Goal: Transaction & Acquisition: Purchase product/service

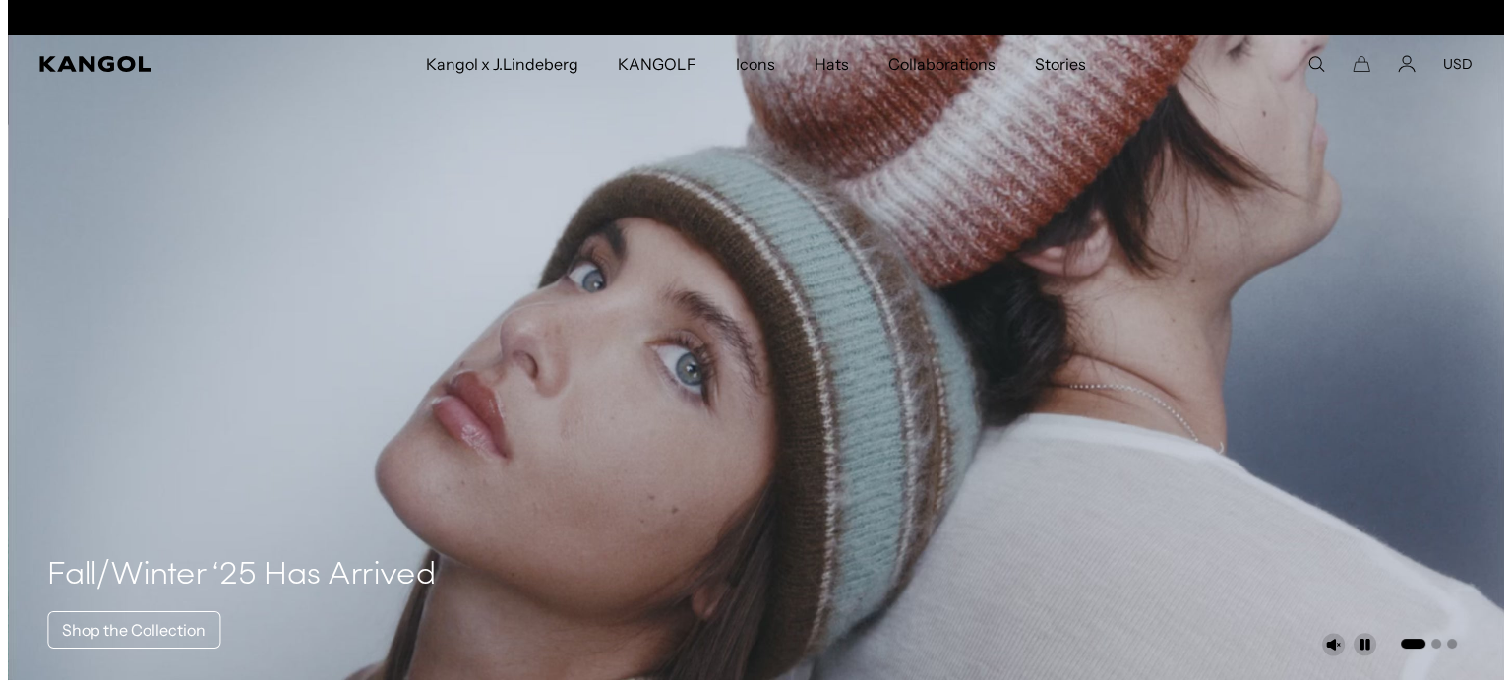
scroll to position [0, 405]
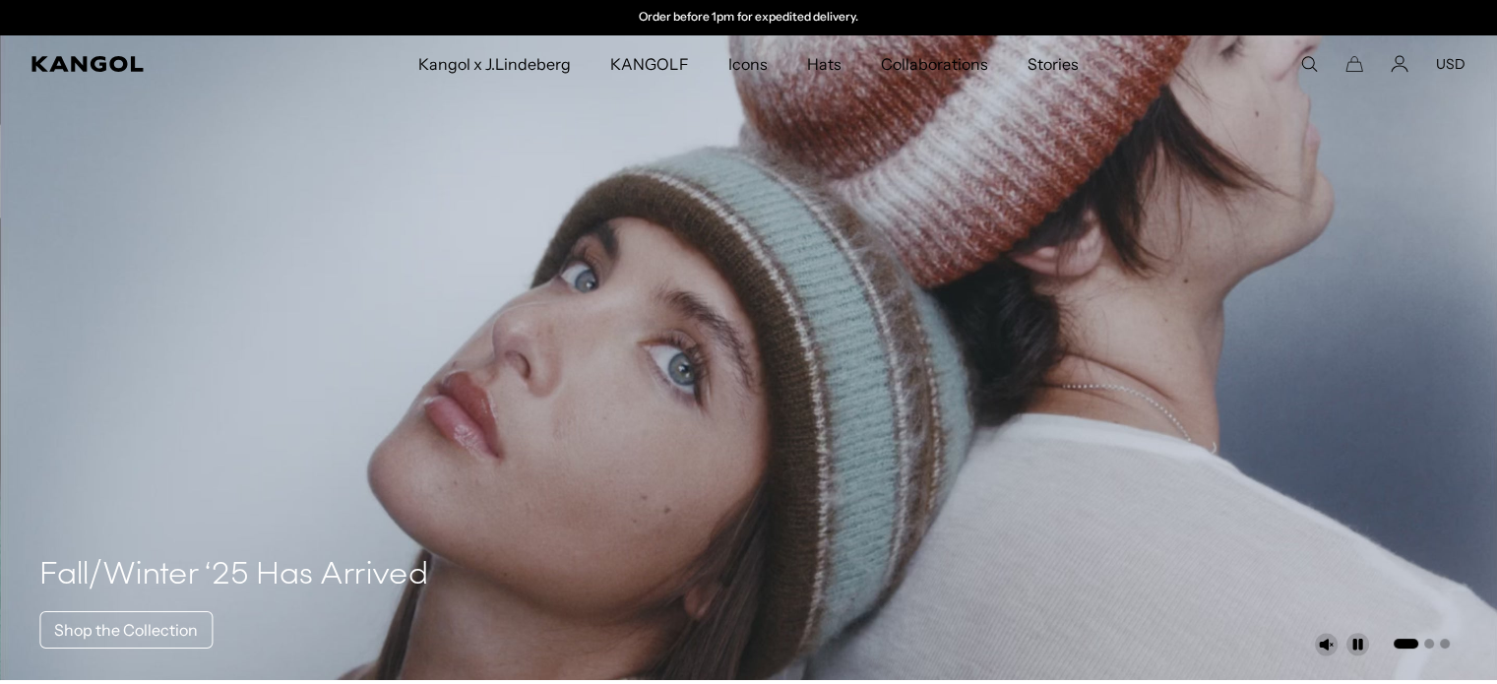
click at [1350, 61] on icon "Cart" at bounding box center [1354, 64] width 18 height 18
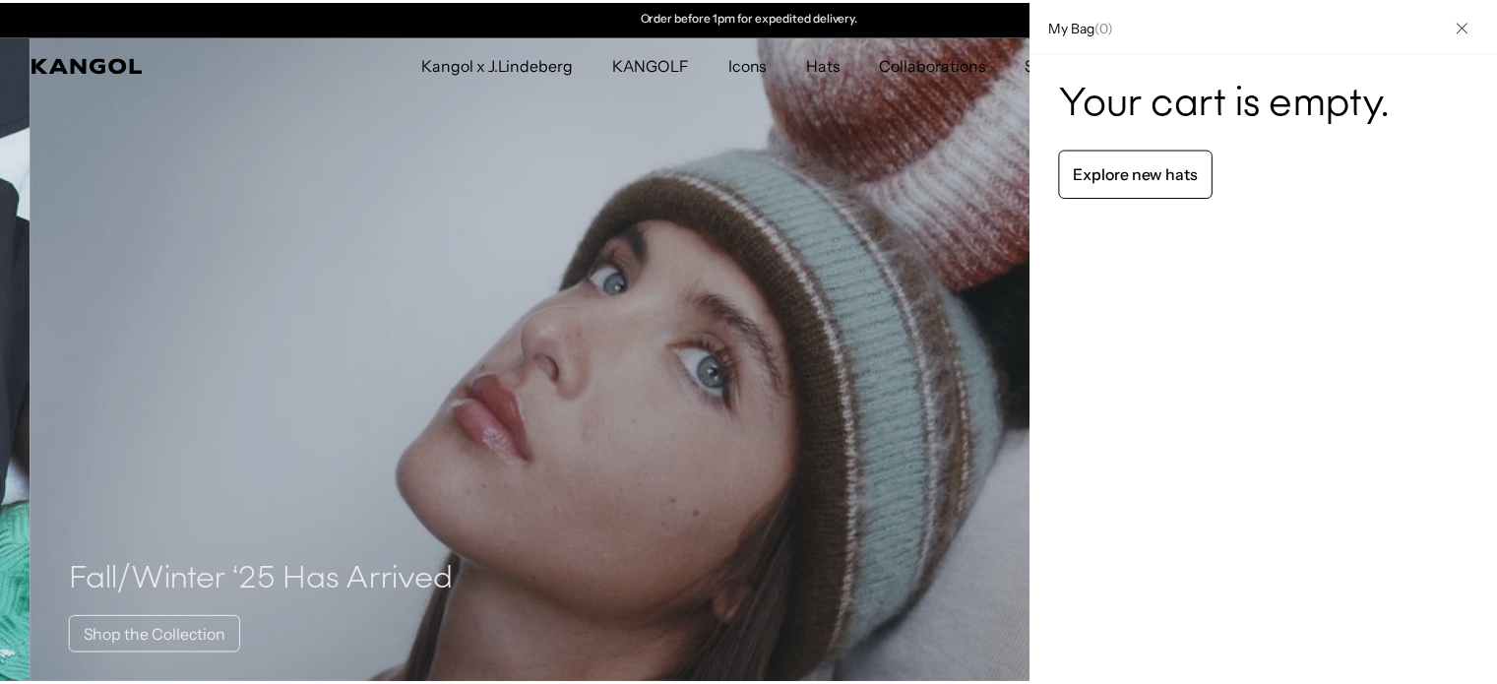
scroll to position [0, 0]
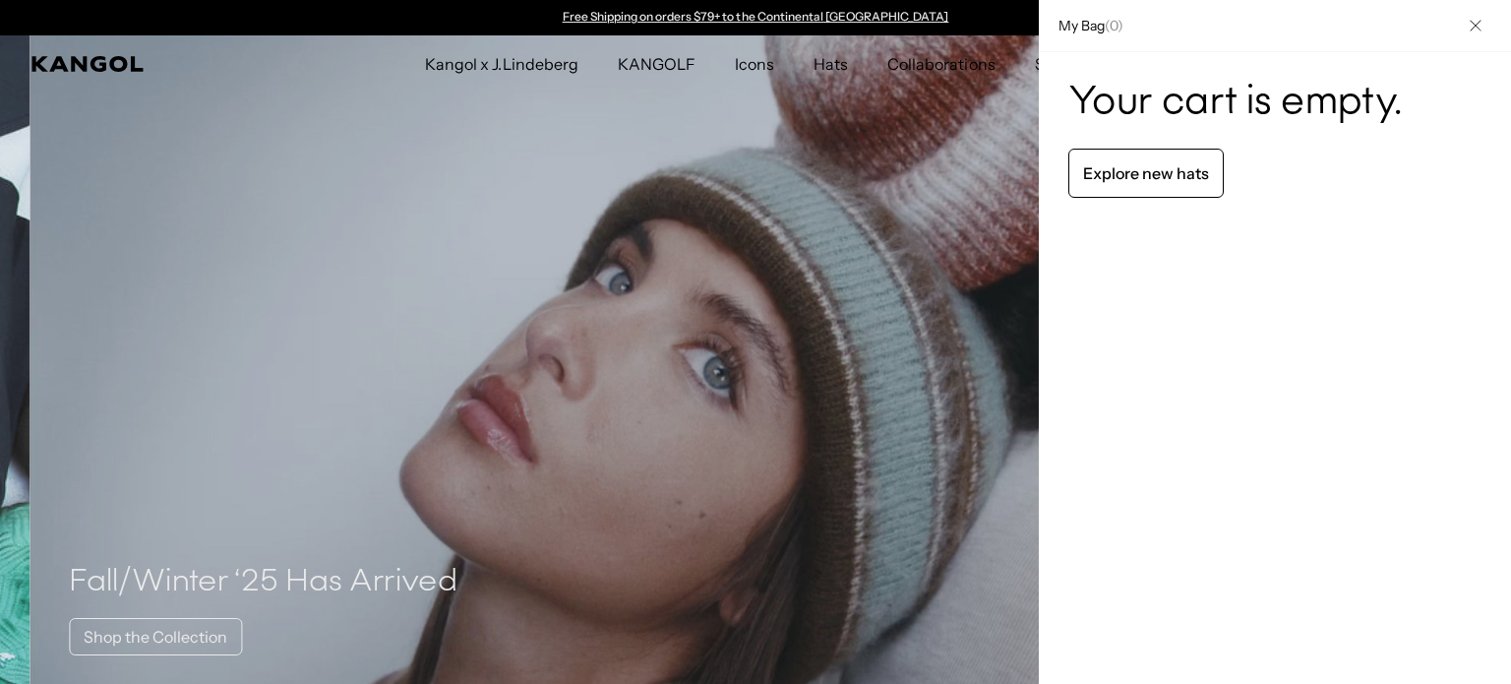
click at [1460, 19] on button "Close" at bounding box center [1475, 25] width 51 height 51
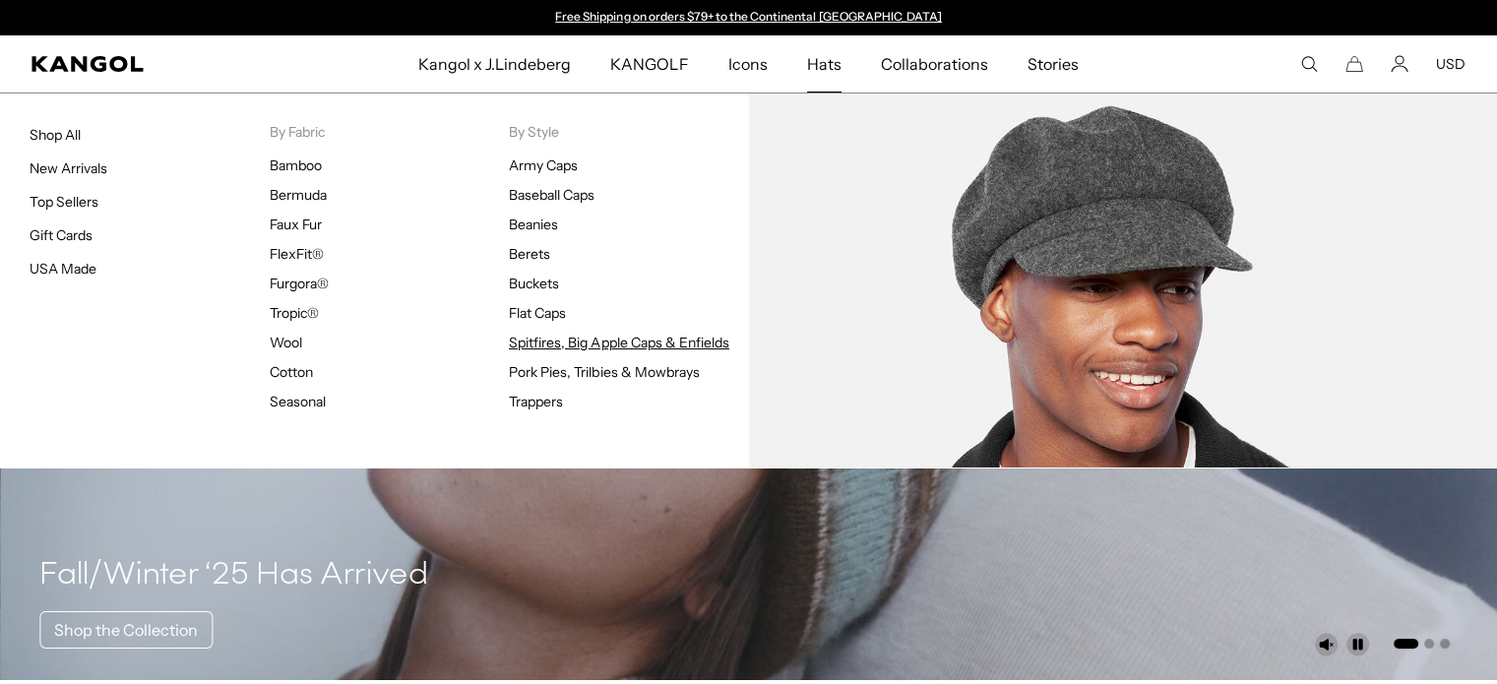
click at [545, 348] on link "Spitfires, Big Apple Caps & Enfields" at bounding box center [619, 343] width 220 height 18
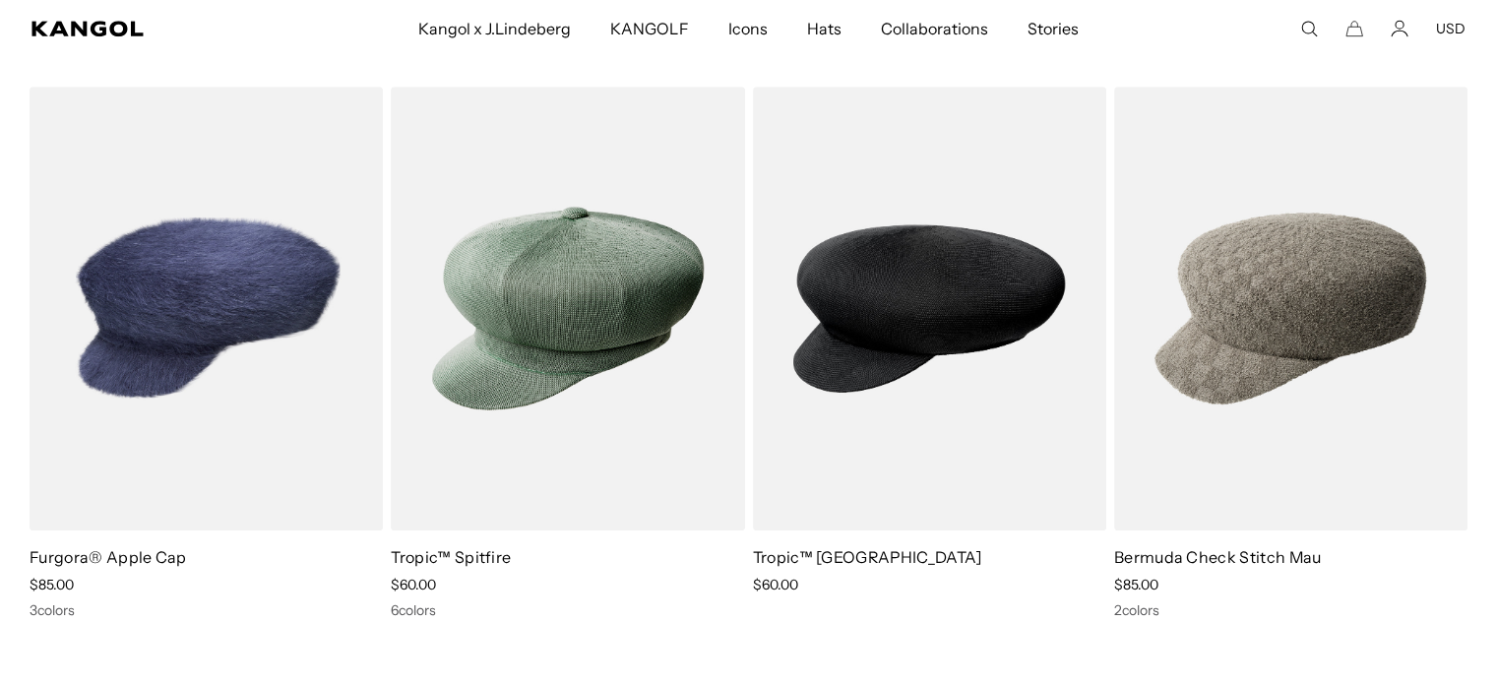
scroll to position [1286, 0]
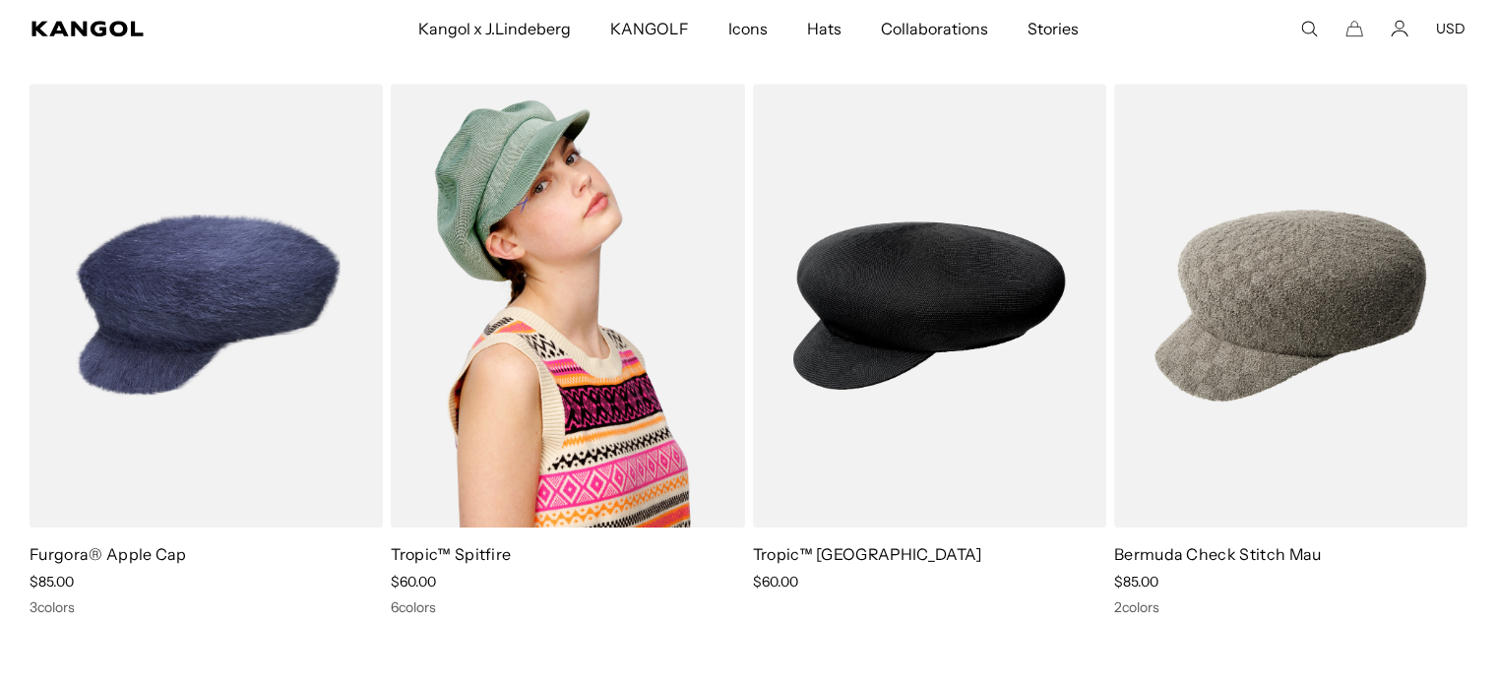
click at [512, 412] on img at bounding box center [567, 306] width 353 height 444
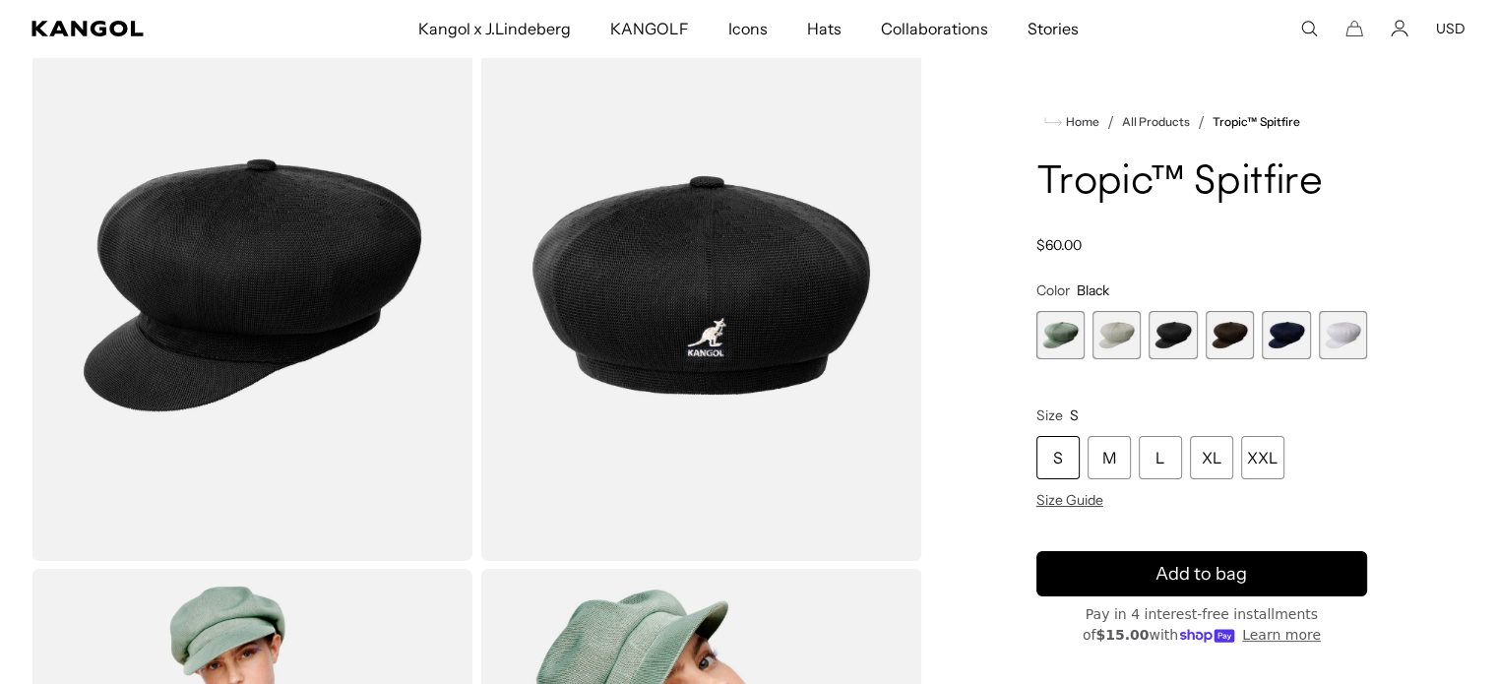
scroll to position [0, 405]
click at [1240, 334] on span "4 of 6" at bounding box center [1229, 335] width 48 height 48
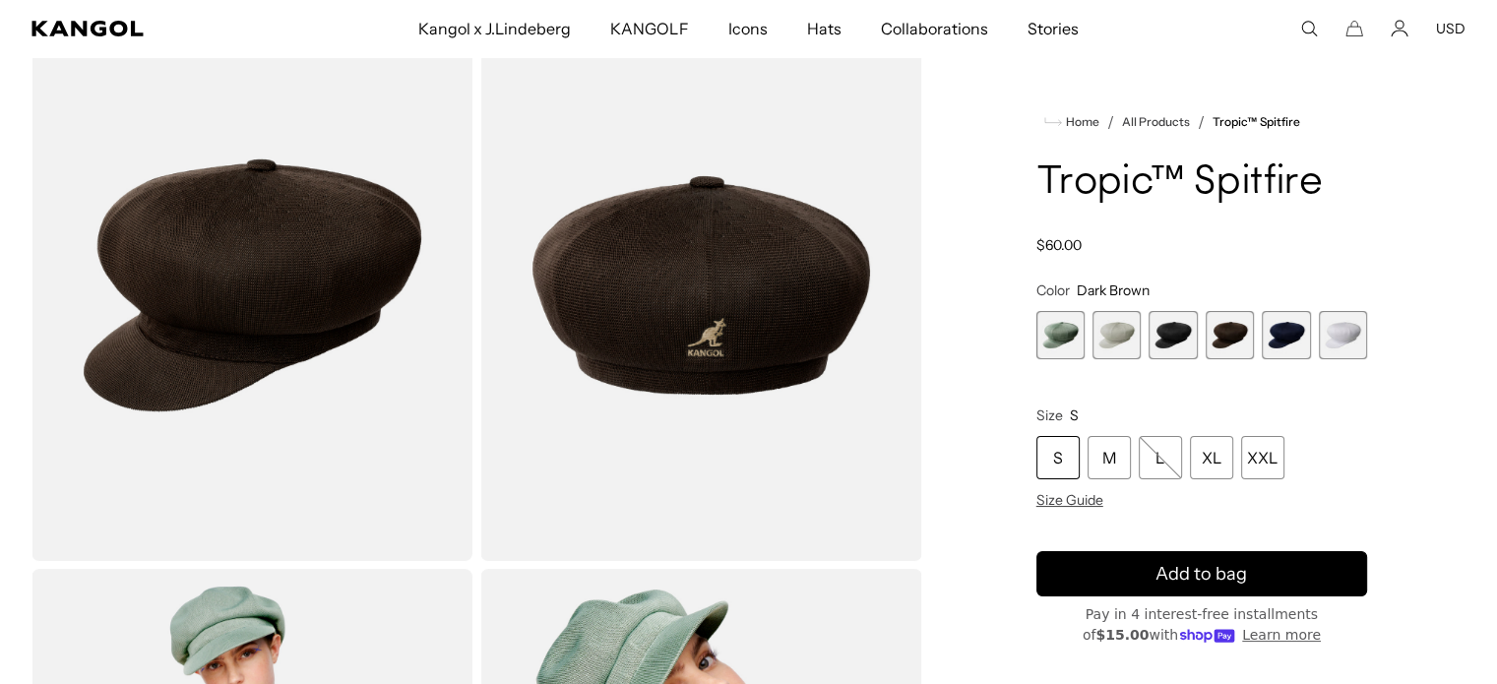
click at [1276, 333] on span "5 of 6" at bounding box center [1285, 335] width 48 height 48
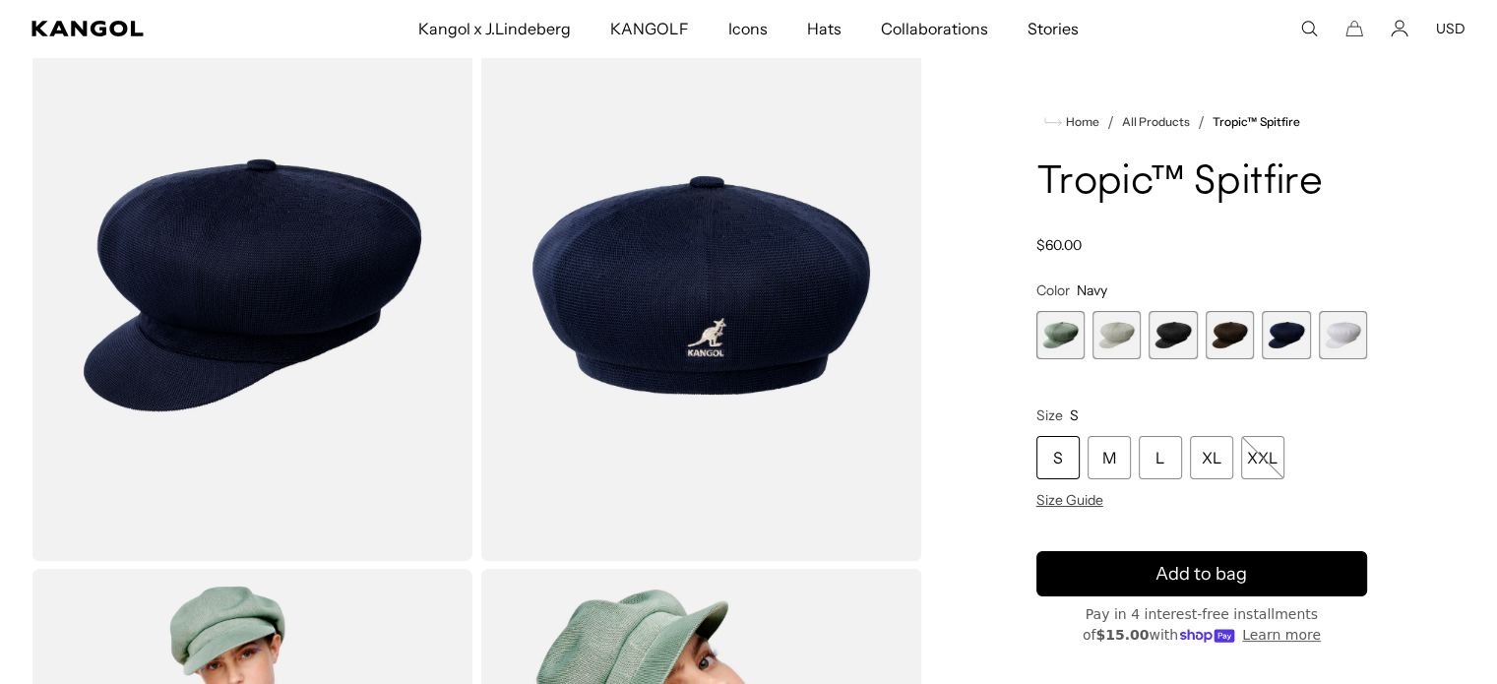
scroll to position [0, 405]
click at [1244, 331] on span "4 of 6" at bounding box center [1229, 335] width 48 height 48
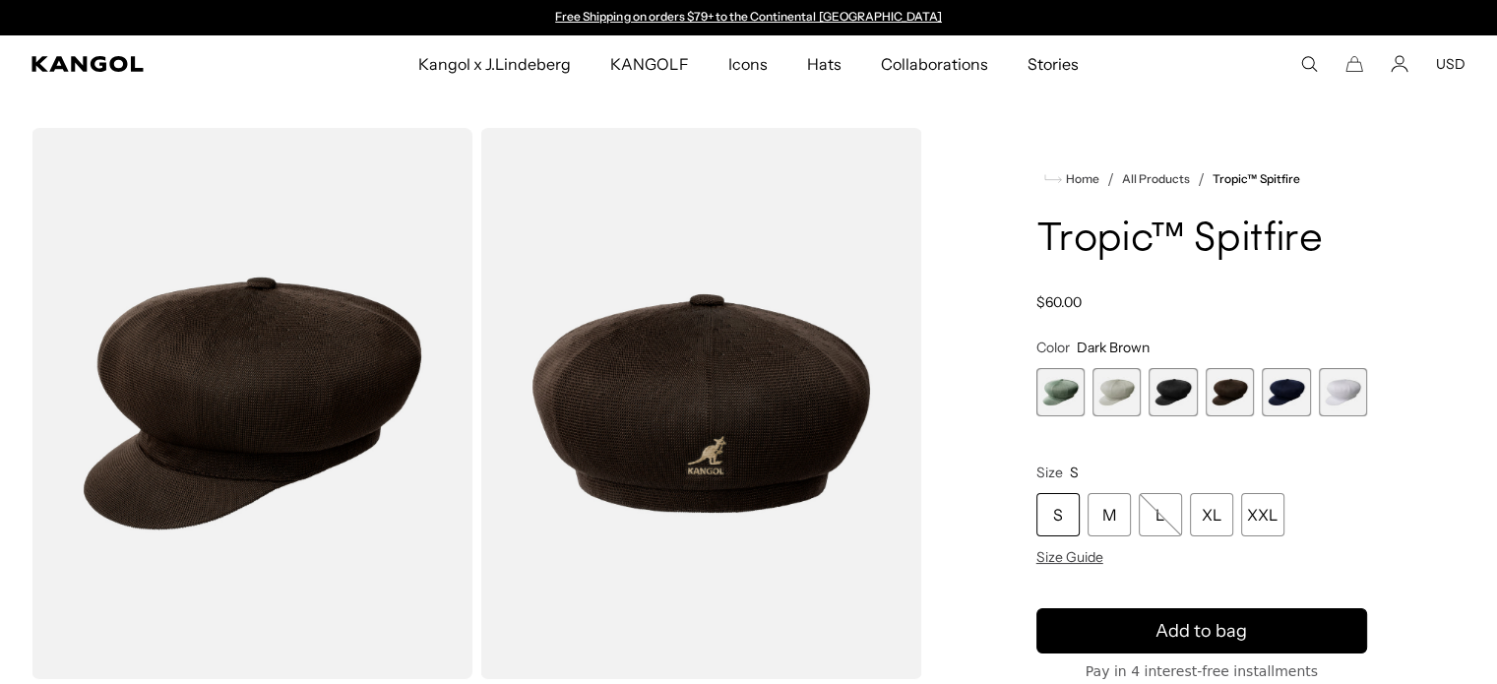
click at [1164, 394] on span "3 of 6" at bounding box center [1172, 392] width 48 height 48
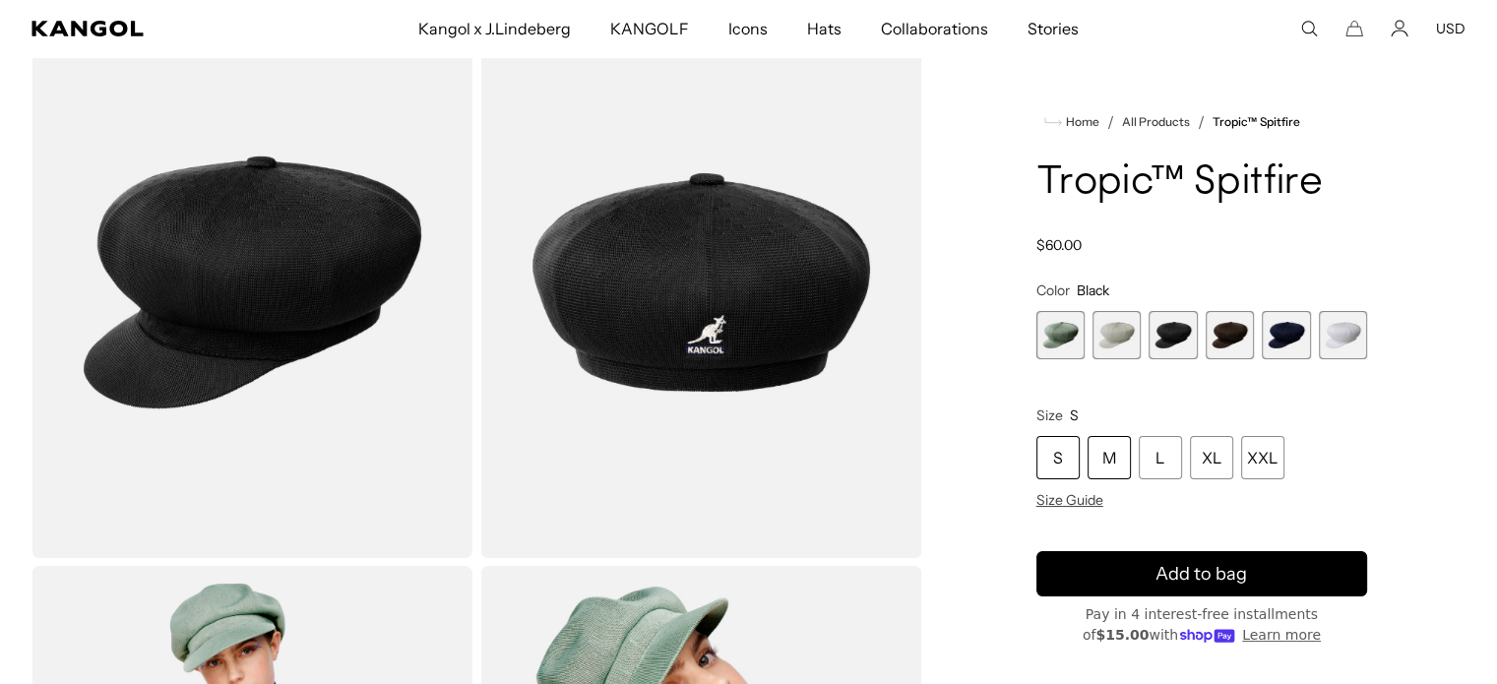
click at [1108, 460] on div "M" at bounding box center [1108, 457] width 43 height 43
click at [1177, 325] on span "3 of 6" at bounding box center [1172, 335] width 48 height 48
click at [1101, 452] on div "M" at bounding box center [1108, 457] width 43 height 43
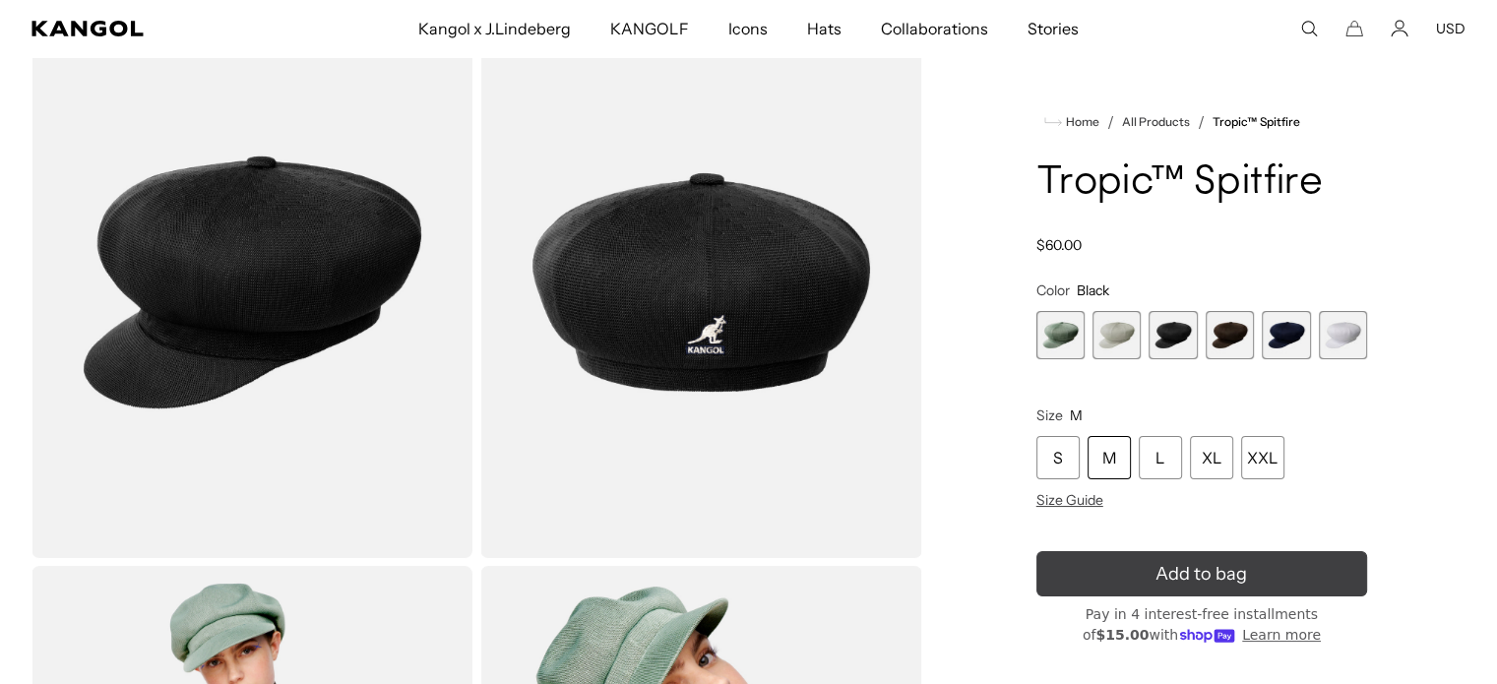
click at [1150, 572] on button "Add to bag" at bounding box center [1201, 573] width 331 height 45
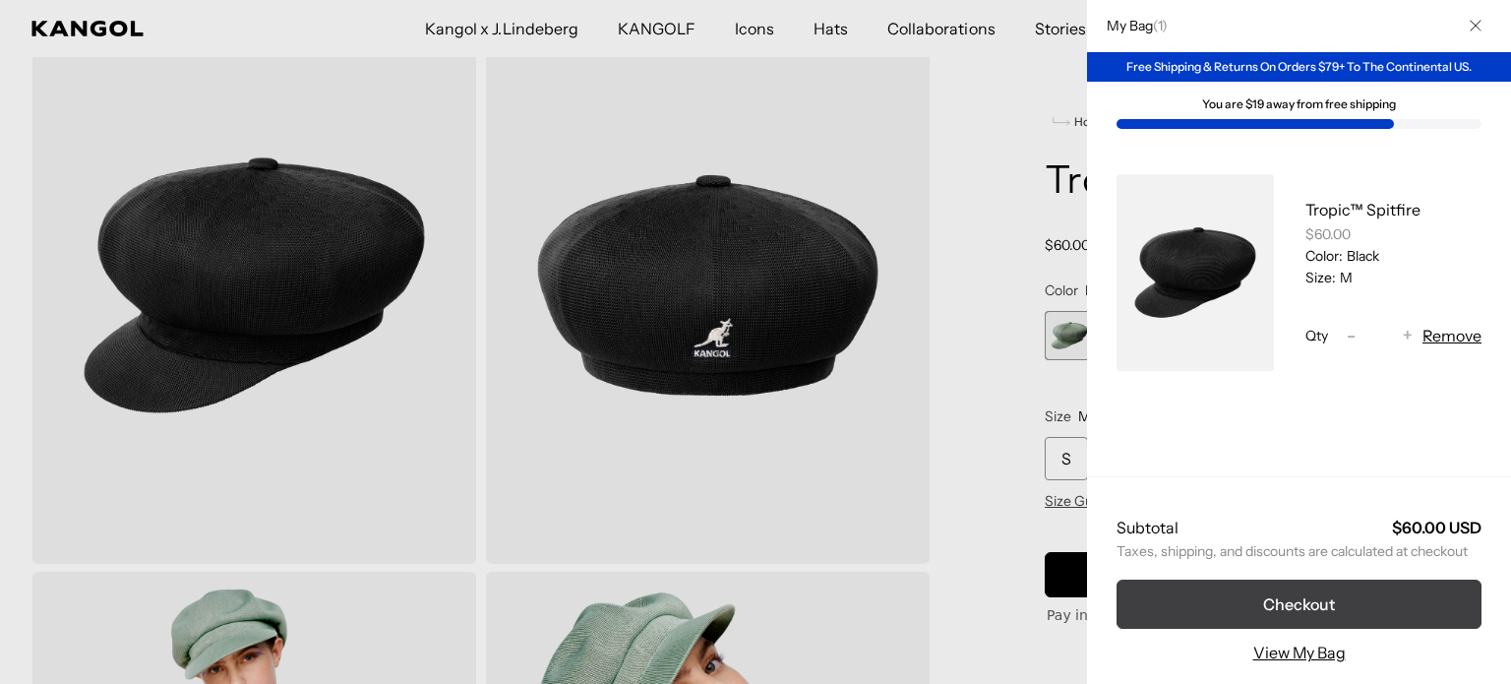
click at [1256, 593] on button "Checkout" at bounding box center [1299, 604] width 365 height 49
